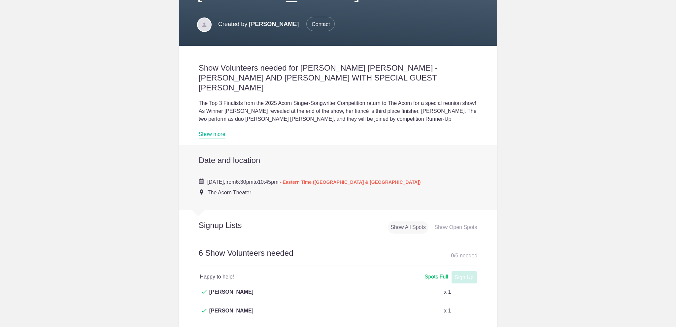
scroll to position [198, 0]
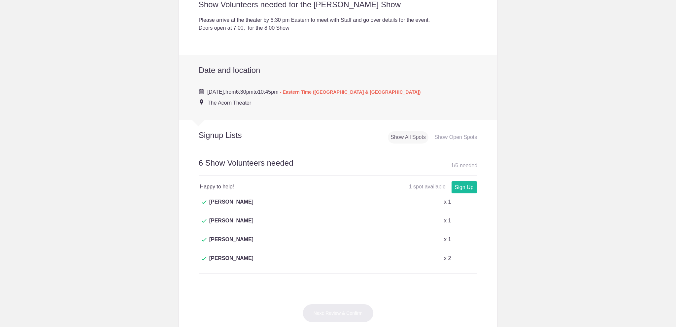
scroll to position [198, 0]
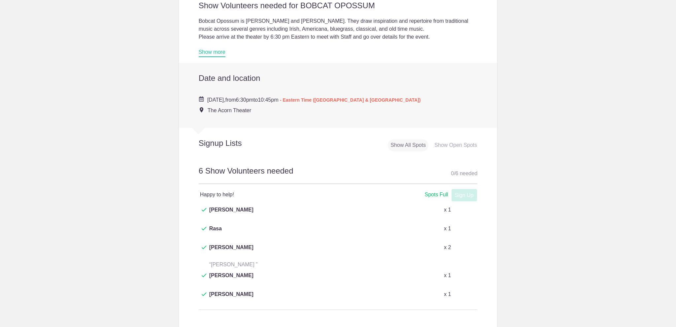
scroll to position [198, 0]
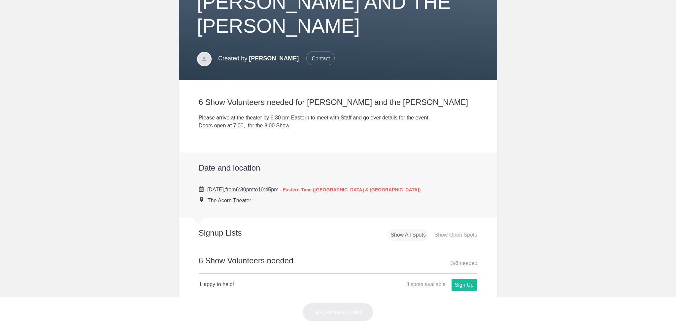
scroll to position [198, 0]
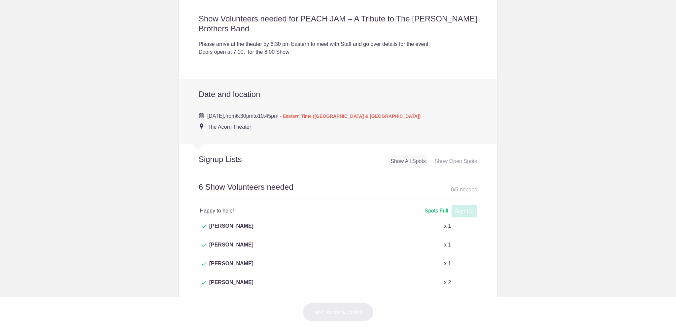
scroll to position [231, 0]
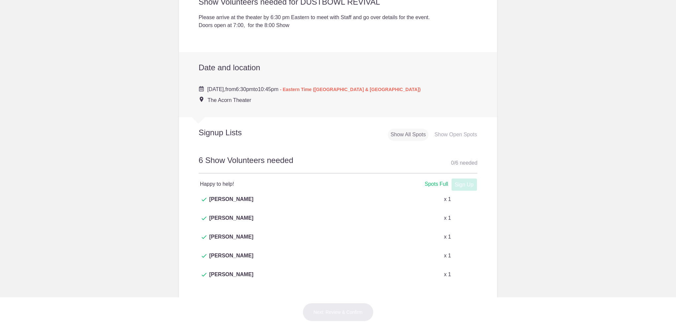
scroll to position [198, 0]
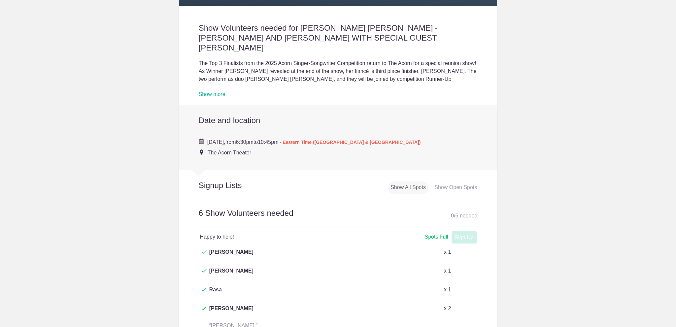
scroll to position [198, 0]
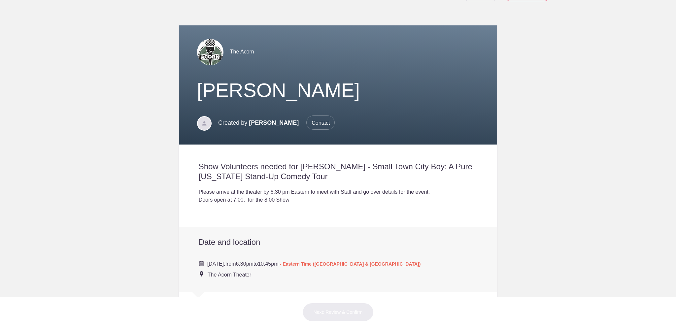
scroll to position [264, 0]
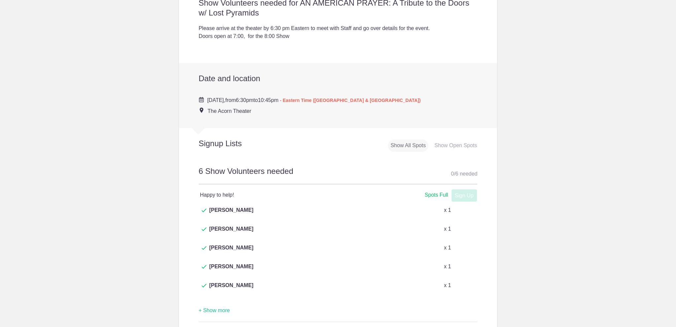
scroll to position [198, 0]
